Goal: Information Seeking & Learning: Learn about a topic

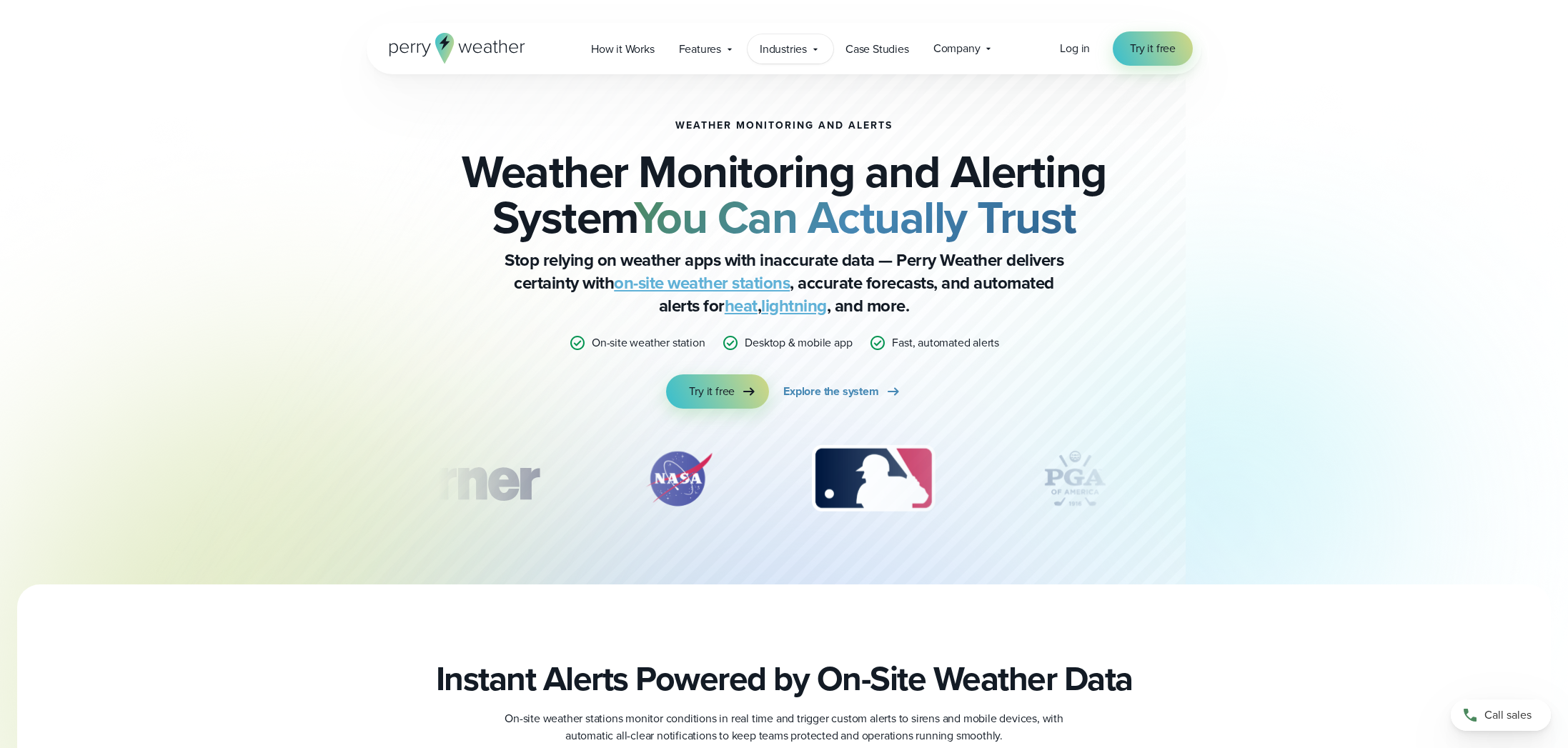
click at [799, 49] on span "Industries" at bounding box center [783, 49] width 47 height 17
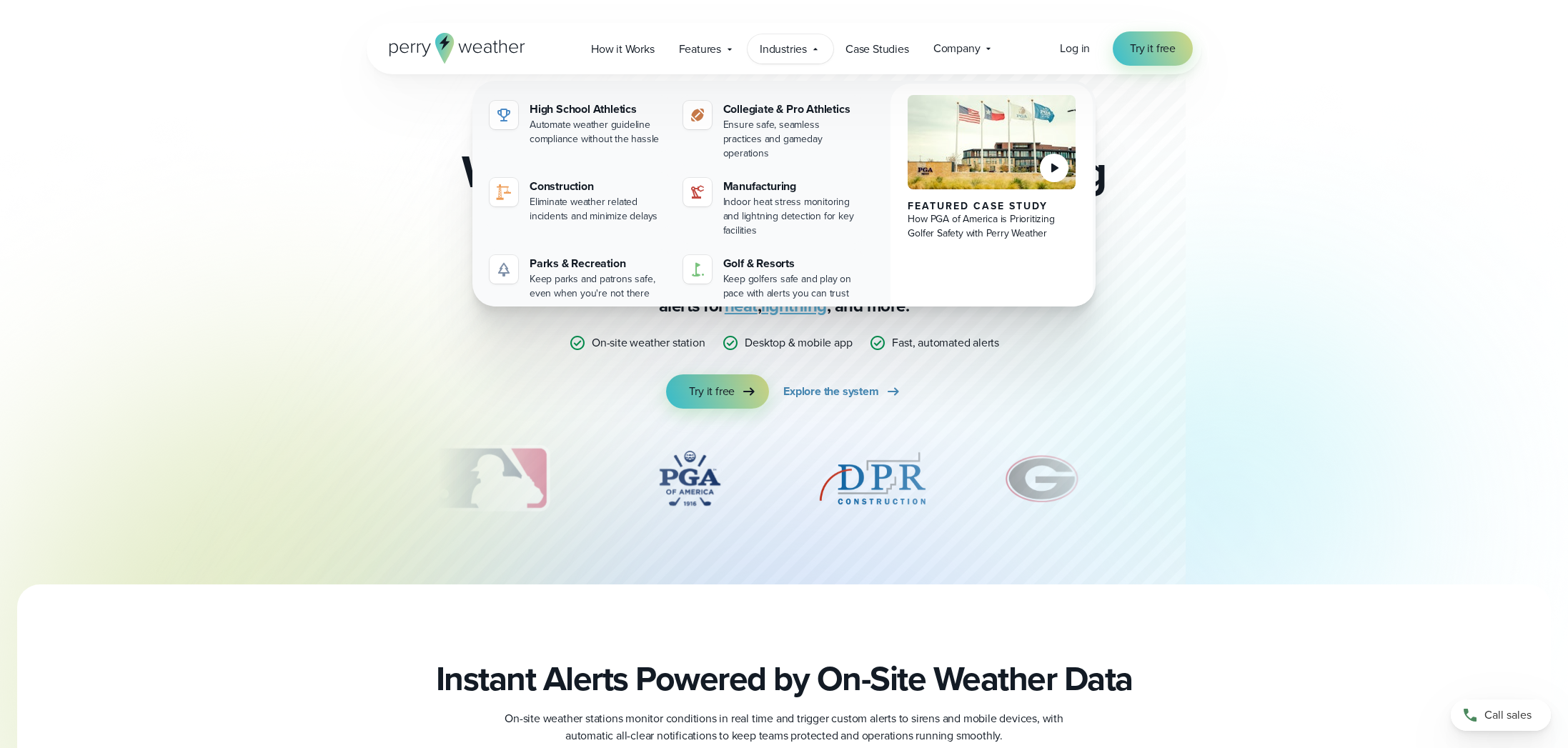
click at [778, 49] on span "Industries" at bounding box center [783, 49] width 47 height 17
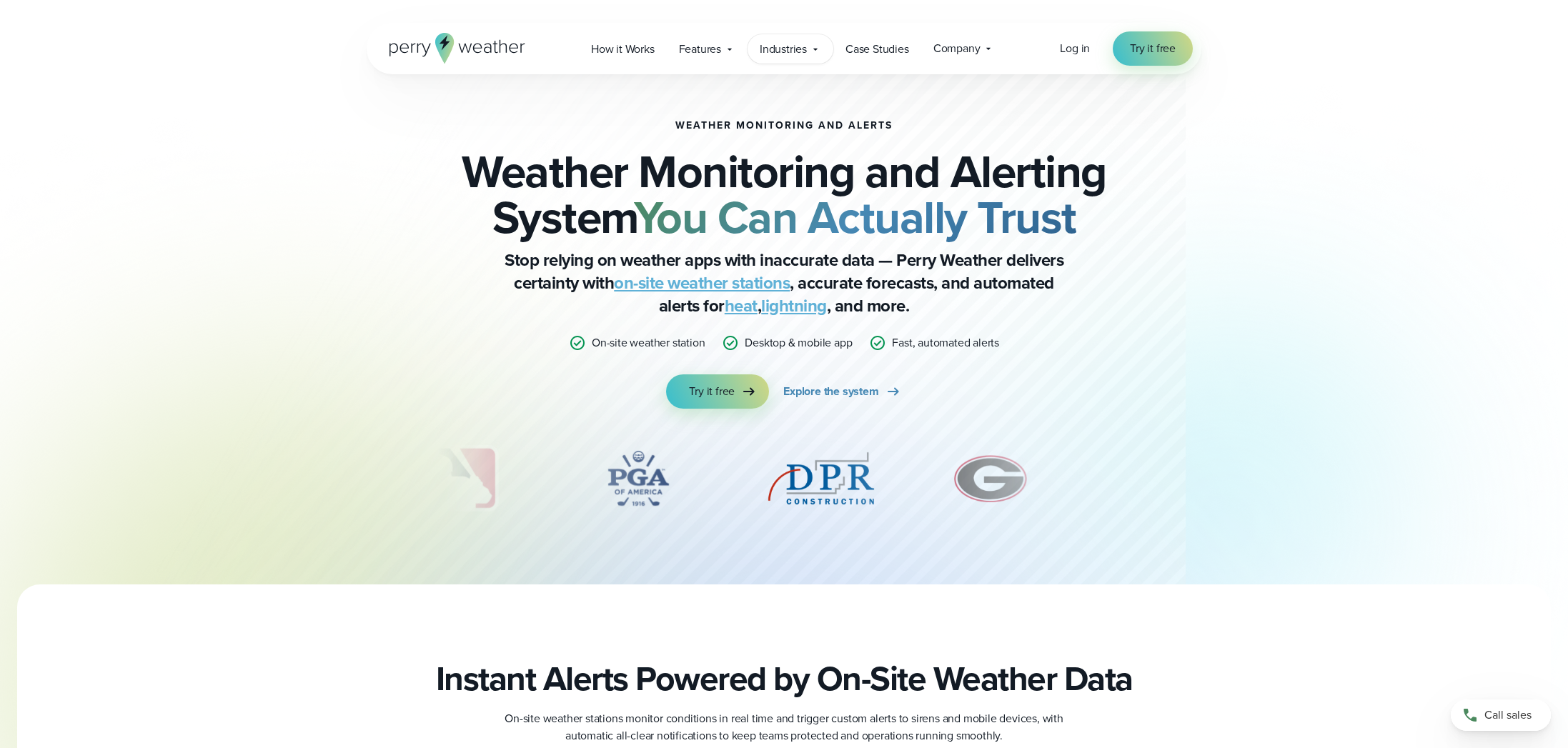
click at [779, 49] on span "Industries" at bounding box center [783, 49] width 47 height 17
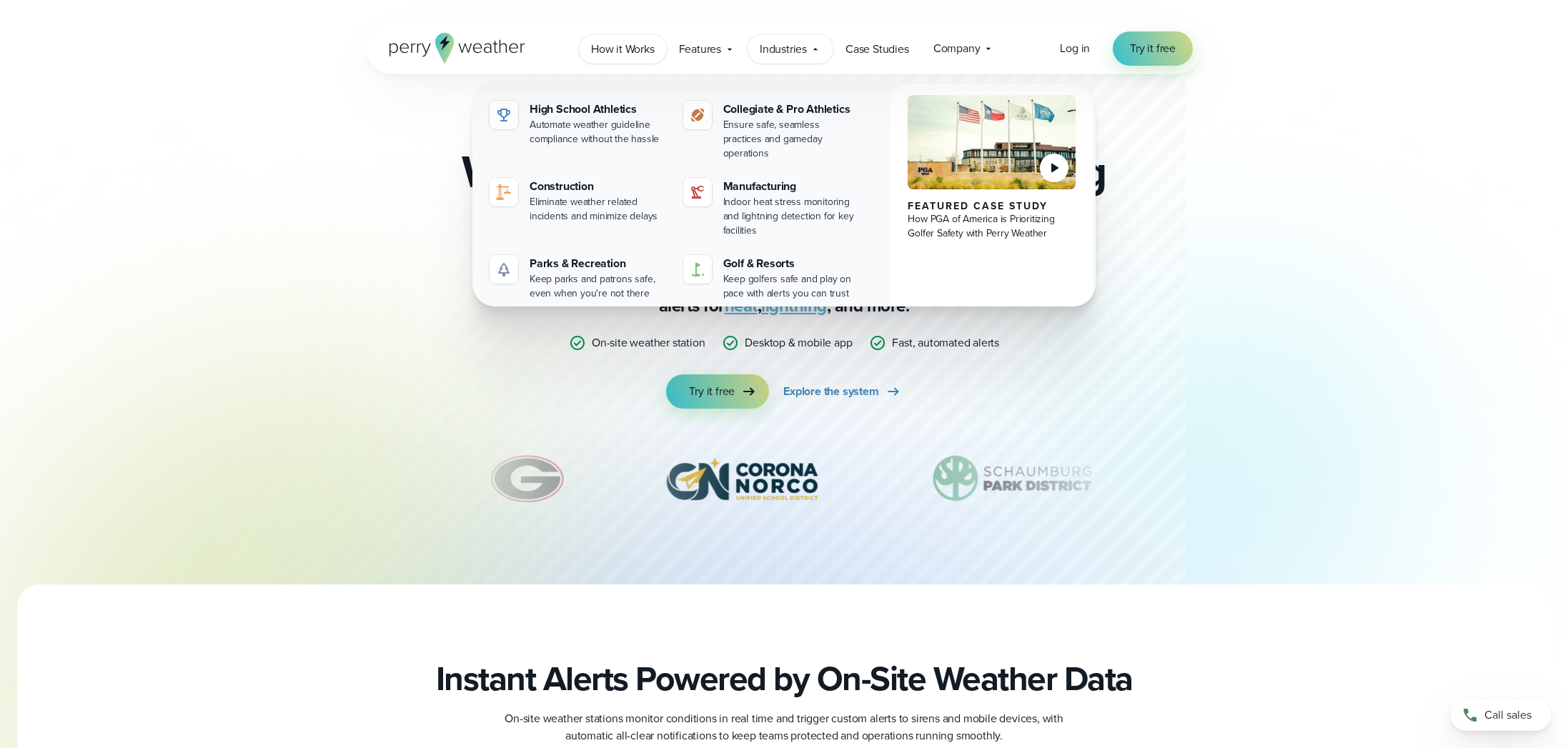
click at [623, 54] on span "How it Works" at bounding box center [623, 49] width 64 height 17
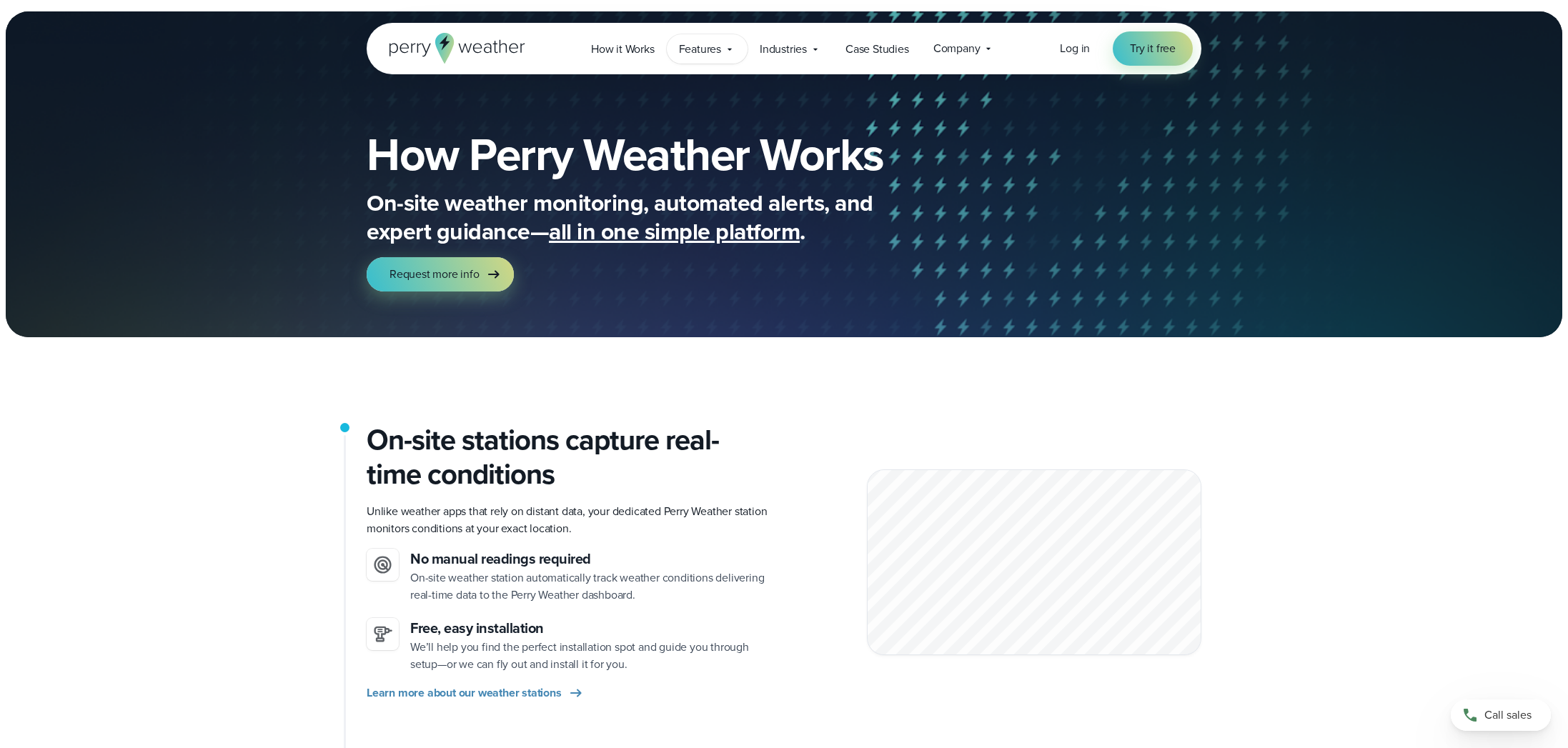
click at [715, 50] on span "Features" at bounding box center [700, 49] width 42 height 17
